Goal: Task Accomplishment & Management: Manage account settings

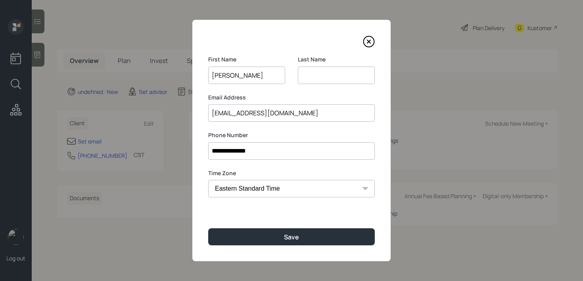
select select "America/[GEOGRAPHIC_DATA]"
type input "[PERSON_NAME]"
click at [293, 246] on div "**********" at bounding box center [291, 140] width 198 height 241
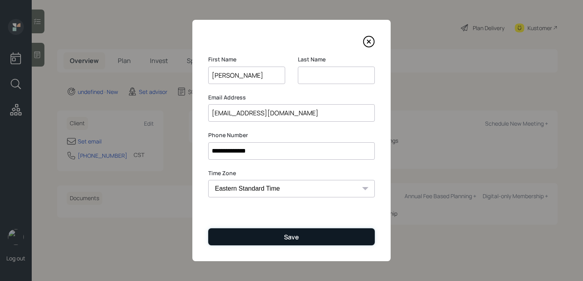
click at [294, 239] on div "Save" at bounding box center [291, 237] width 15 height 9
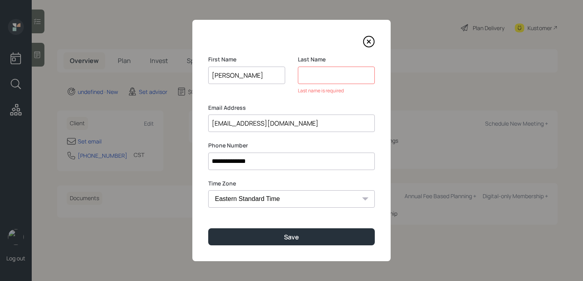
click at [341, 75] on input at bounding box center [336, 75] width 77 height 17
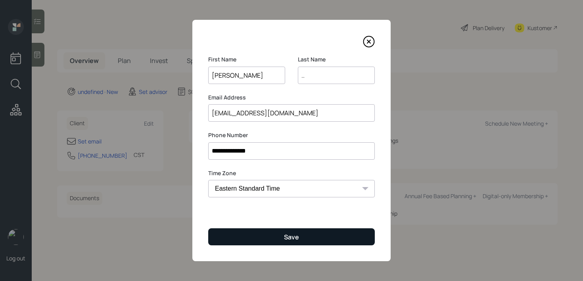
type input ".."
click at [264, 238] on button "Save" at bounding box center [291, 236] width 166 height 17
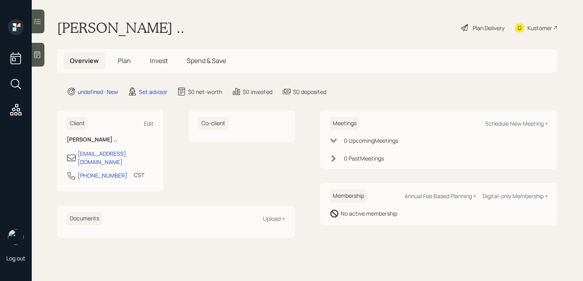
click at [34, 61] on div at bounding box center [38, 55] width 13 height 24
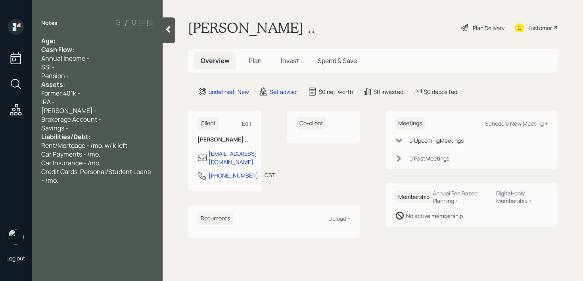
click at [247, 115] on div "Client Edit [PERSON_NAME] .. [EMAIL_ADDRESS][DOMAIN_NAME] [PHONE_NUMBER] CST Cu…" at bounding box center [224, 151] width 73 height 81
click at [247, 122] on div "Edit" at bounding box center [247, 124] width 10 height 8
select select "America/[GEOGRAPHIC_DATA]"
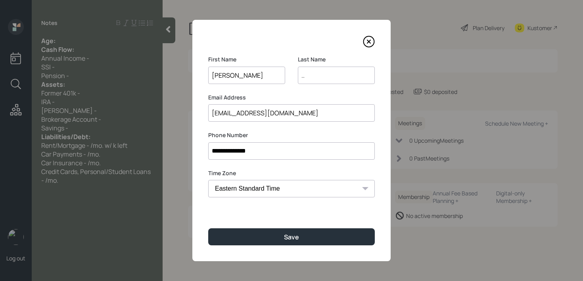
drag, startPoint x: 251, startPoint y: 73, endPoint x: 31, endPoint y: 73, distance: 219.9
click at [31, 73] on div "**********" at bounding box center [291, 140] width 583 height 281
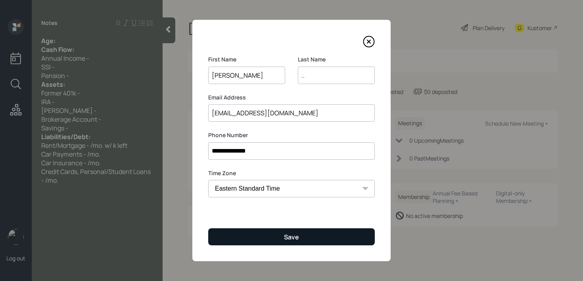
type input "[PERSON_NAME]"
click at [262, 244] on button "Save" at bounding box center [291, 236] width 166 height 17
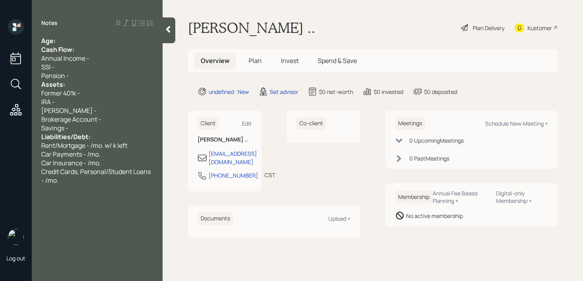
click at [107, 38] on div "Age:" at bounding box center [97, 40] width 112 height 9
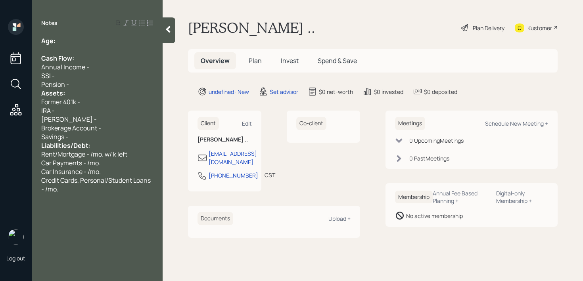
click at [98, 75] on div "SSI -" at bounding box center [97, 75] width 112 height 9
click at [98, 80] on div "Pension -" at bounding box center [97, 84] width 112 height 9
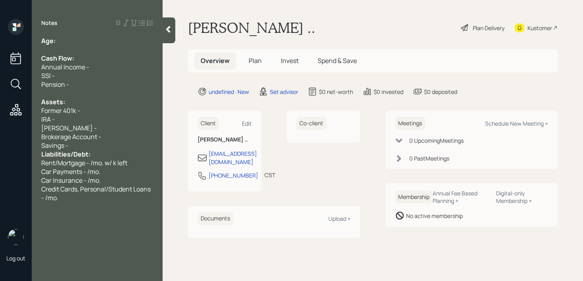
click at [92, 143] on div "Savings -" at bounding box center [97, 145] width 112 height 9
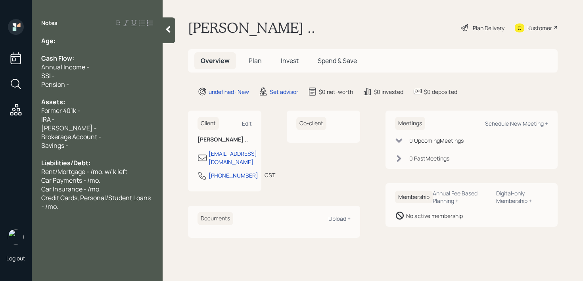
click at [86, 44] on div "Age:" at bounding box center [97, 40] width 112 height 9
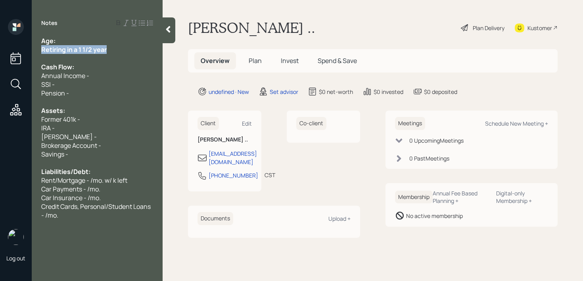
drag, startPoint x: 117, startPoint y: 48, endPoint x: 0, endPoint y: 48, distance: 116.5
click at [0, 48] on div "Log out Notes Age: Retiring in a 1 1/2 year Cash Flow: Annual Income - SSI - Pe…" at bounding box center [291, 140] width 583 height 281
click at [91, 57] on div at bounding box center [97, 58] width 112 height 9
click at [99, 33] on div "Notes Age: Retiring in a 1 1/2 year Cash Flow: Annual Income - SSI - Pension - …" at bounding box center [97, 145] width 131 height 252
click at [99, 38] on div "Age:" at bounding box center [97, 40] width 112 height 9
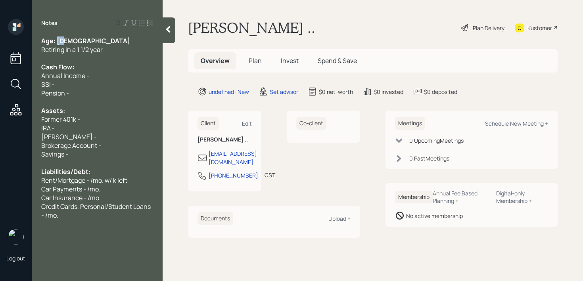
drag, startPoint x: 75, startPoint y: 41, endPoint x: 58, endPoint y: 40, distance: 17.4
click at [58, 40] on div "Age: [DEMOGRAPHIC_DATA]" at bounding box center [97, 40] width 112 height 9
click at [96, 84] on div "SSI -" at bounding box center [97, 84] width 112 height 9
click at [96, 130] on div "IRA -" at bounding box center [97, 128] width 112 height 9
click at [63, 128] on span "IRA - 100k" at bounding box center [55, 128] width 28 height 9
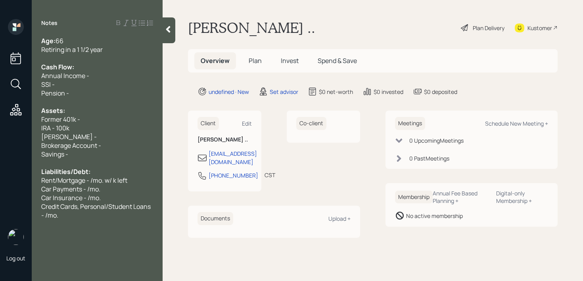
click at [88, 128] on div "IRA - 100k" at bounding box center [97, 128] width 112 height 9
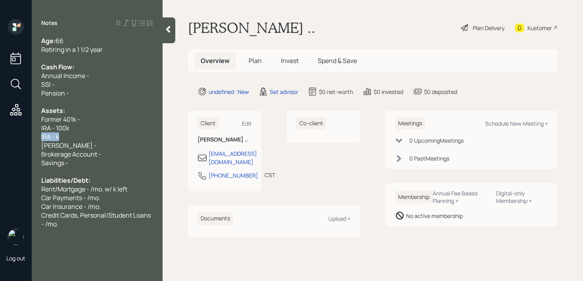
drag, startPoint x: 56, startPoint y: 136, endPoint x: 0, endPoint y: 134, distance: 56.3
click at [0, 134] on div "Log out Notes Age: [DEMOGRAPHIC_DATA] Retiring in a 1 1/2 year Cash Flow: Annua…" at bounding box center [291, 140] width 583 height 281
click at [86, 147] on div "[PERSON_NAME] -" at bounding box center [97, 145] width 112 height 9
click at [86, 166] on div "Savings -" at bounding box center [97, 163] width 112 height 9
click at [82, 190] on span "Rent/Mortgage - /mo. w/ k left" at bounding box center [84, 189] width 86 height 9
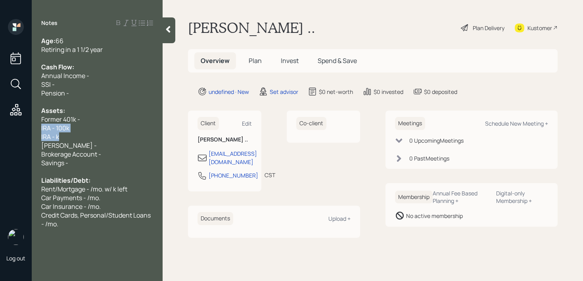
drag, startPoint x: 62, startPoint y: 135, endPoint x: 37, endPoint y: 130, distance: 25.4
click at [36, 130] on div "Age: [DEMOGRAPHIC_DATA] Retiring in a 1 1/2 year Cash Flow: Annual Income - SSI…" at bounding box center [97, 132] width 131 height 192
click at [61, 132] on div "IRA - k" at bounding box center [97, 136] width 112 height 9
click at [245, 118] on div "Client Edit" at bounding box center [224, 123] width 54 height 13
click at [245, 124] on div "Edit" at bounding box center [247, 124] width 10 height 8
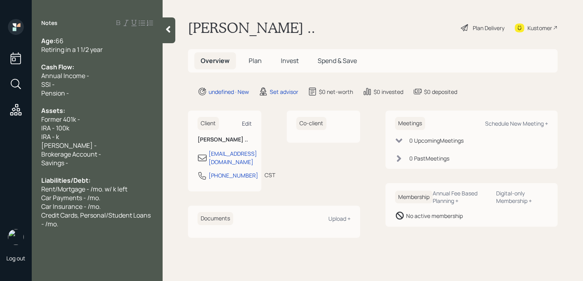
select select "America/[GEOGRAPHIC_DATA]"
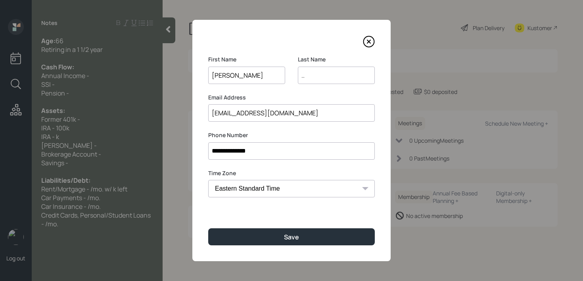
drag, startPoint x: 274, startPoint y: 114, endPoint x: 182, endPoint y: 114, distance: 92.7
click at [182, 114] on div "**********" at bounding box center [291, 140] width 583 height 281
type input "[EMAIL_ADDRESS][DOMAIN_NAME]"
click at [330, 77] on input ".." at bounding box center [336, 75] width 77 height 17
type input "."
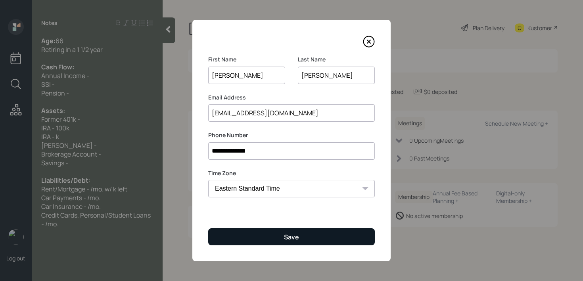
type input "[PERSON_NAME]"
click at [304, 240] on button "Save" at bounding box center [291, 236] width 166 height 17
